Goal: Task Accomplishment & Management: Use online tool/utility

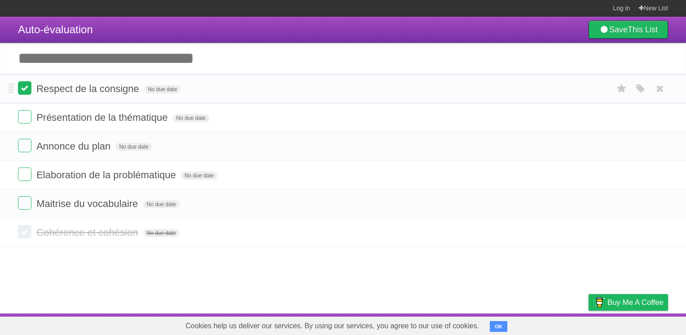
click at [21, 85] on label at bounding box center [24, 87] width 13 height 13
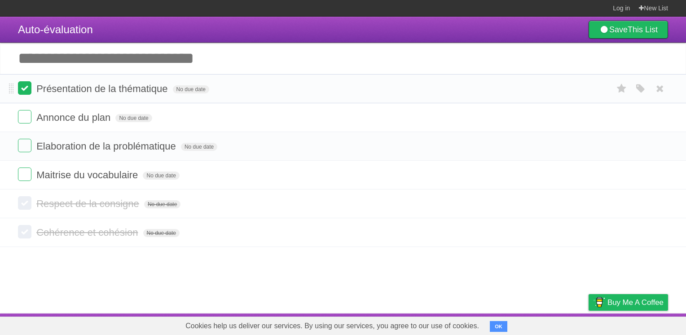
click at [29, 87] on label at bounding box center [24, 87] width 13 height 13
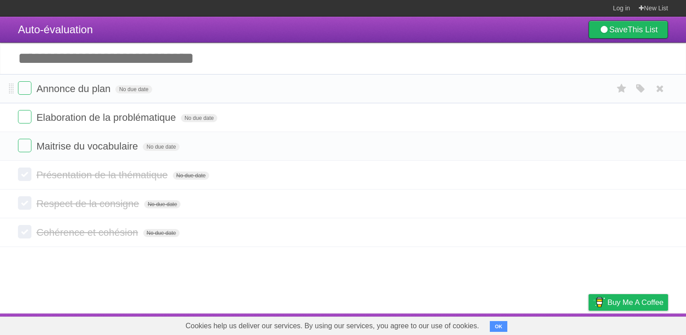
click at [31, 85] on form "Annonce du plan No due date White Red Blue Green Purple Orange" at bounding box center [343, 88] width 650 height 15
click at [30, 116] on label at bounding box center [24, 116] width 13 height 13
click at [25, 94] on label at bounding box center [24, 87] width 13 height 13
click at [27, 95] on label at bounding box center [24, 87] width 13 height 13
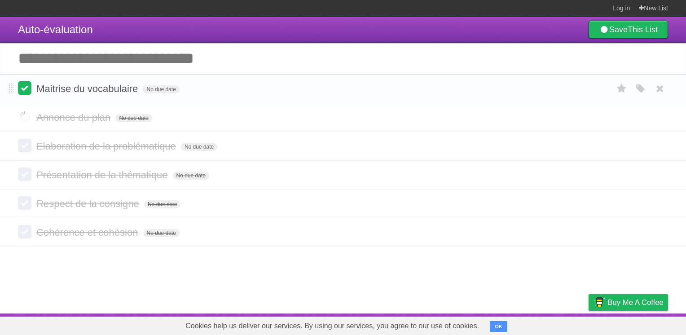
click at [25, 89] on label at bounding box center [24, 87] width 13 height 13
click at [28, 92] on label at bounding box center [24, 87] width 13 height 13
